Goal: Navigation & Orientation: Find specific page/section

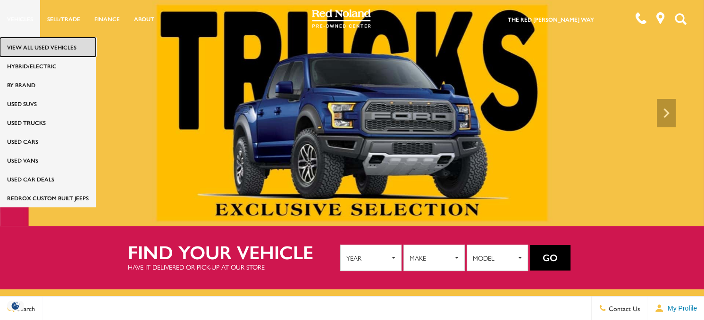
click at [34, 45] on link "View All Used Vehicles" at bounding box center [48, 47] width 96 height 19
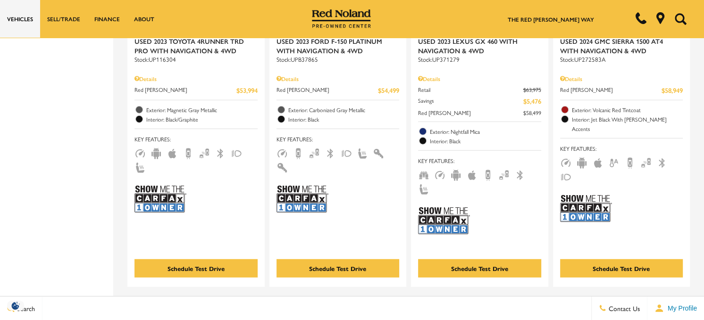
scroll to position [2077, 0]
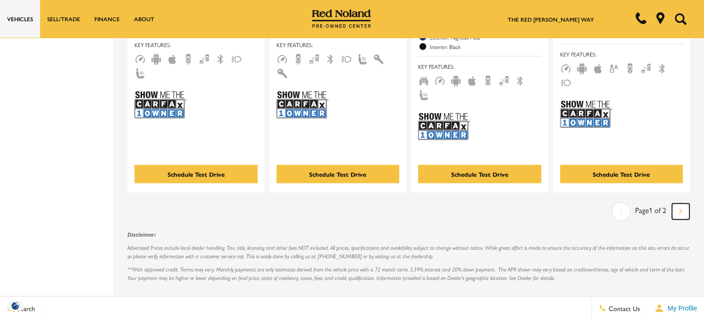
click at [682, 204] on icon "next page" at bounding box center [680, 211] width 3 height 15
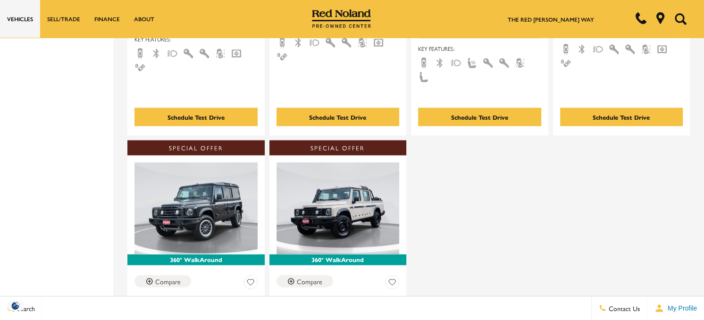
scroll to position [1699, 0]
